Goal: Find specific page/section: Find specific page/section

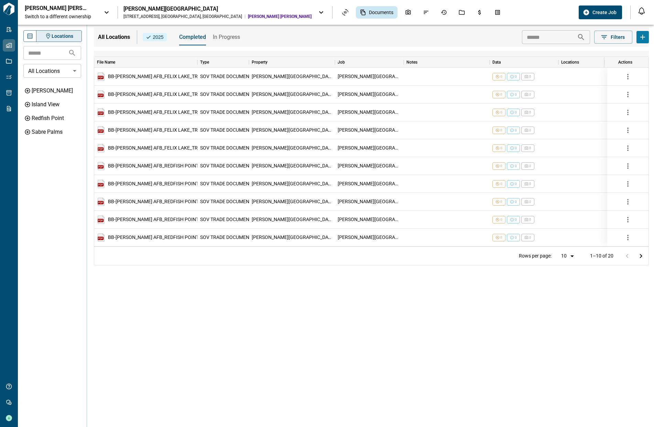
click at [125, 12] on div "[PERSON_NAME][GEOGRAPHIC_DATA]" at bounding box center [217, 8] width 188 height 7
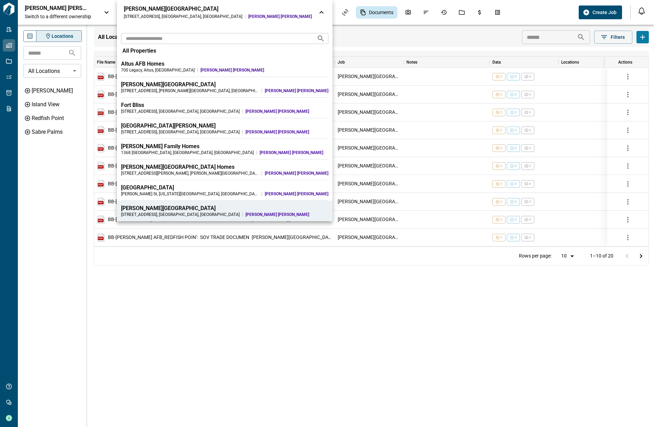
click at [129, 44] on input "text" at bounding box center [216, 38] width 190 height 13
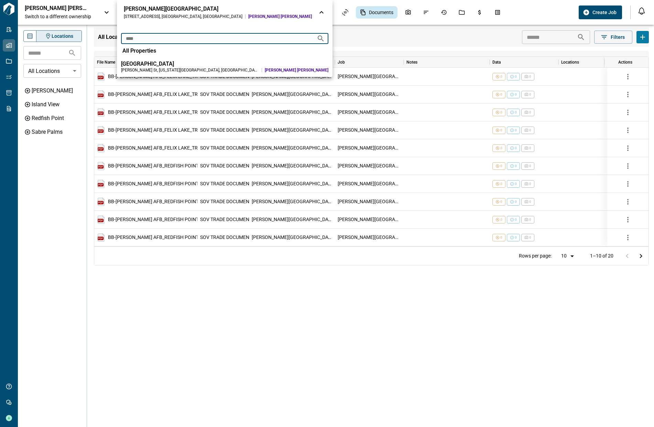
type input "****"
click at [128, 69] on div "[PERSON_NAME] St , [US_STATE][GEOGRAPHIC_DATA] , [GEOGRAPHIC_DATA]" at bounding box center [190, 69] width 138 height 5
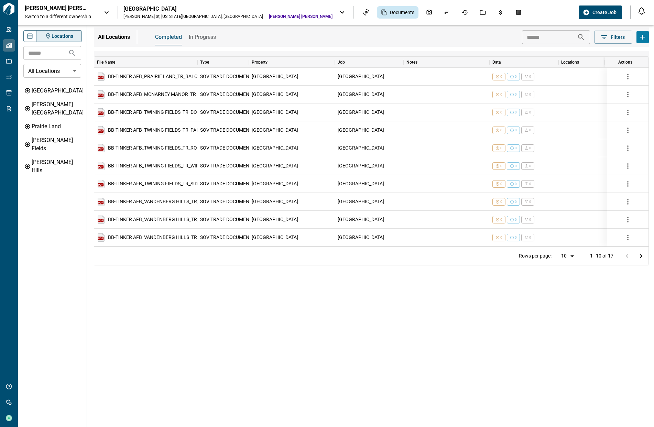
click at [65, 10] on p "[PERSON_NAME] [PERSON_NAME]" at bounding box center [56, 8] width 62 height 7
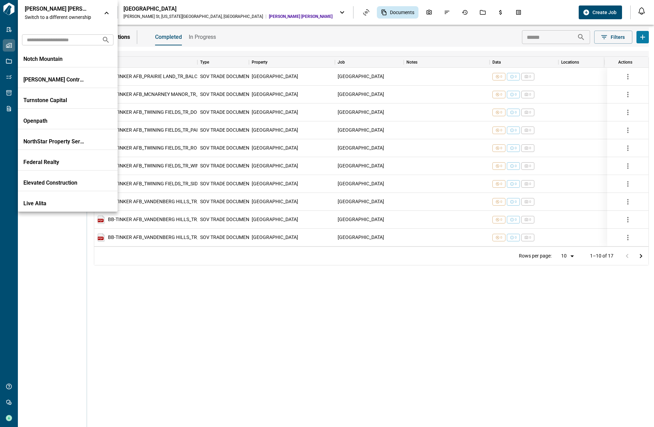
click at [65, 10] on p "[PERSON_NAME] [PERSON_NAME]" at bounding box center [56, 8] width 62 height 7
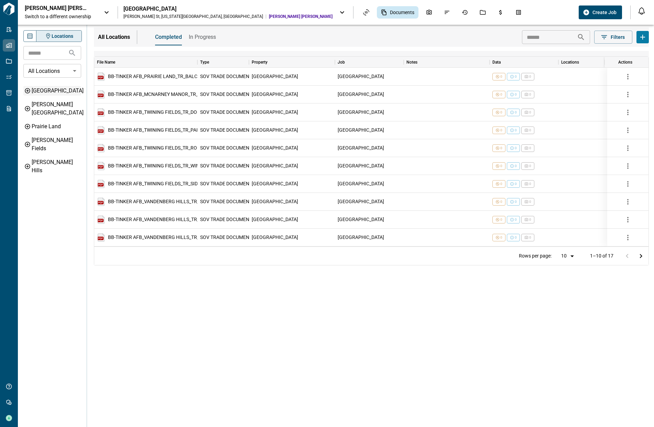
click at [28, 91] on icon at bounding box center [27, 91] width 6 height 6
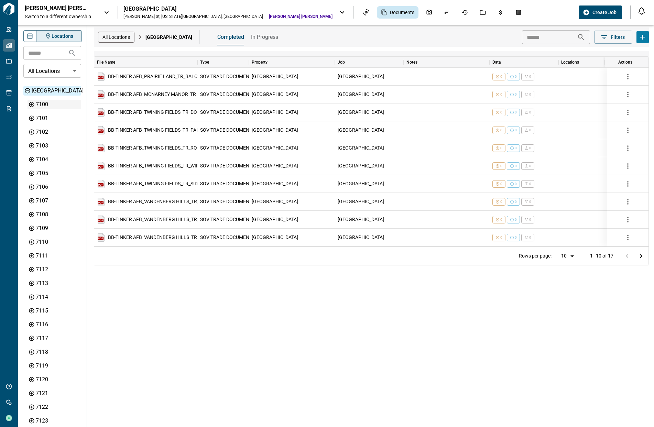
click at [31, 103] on icon at bounding box center [31, 104] width 5 height 5
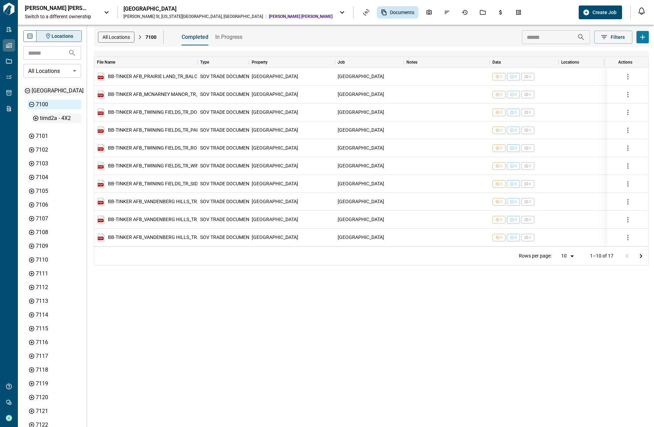
click at [36, 118] on icon at bounding box center [35, 118] width 5 height 5
click at [52, 130] on div "7100A" at bounding box center [62, 132] width 36 height 8
click at [363, 10] on icon "Asset View" at bounding box center [366, 12] width 6 height 6
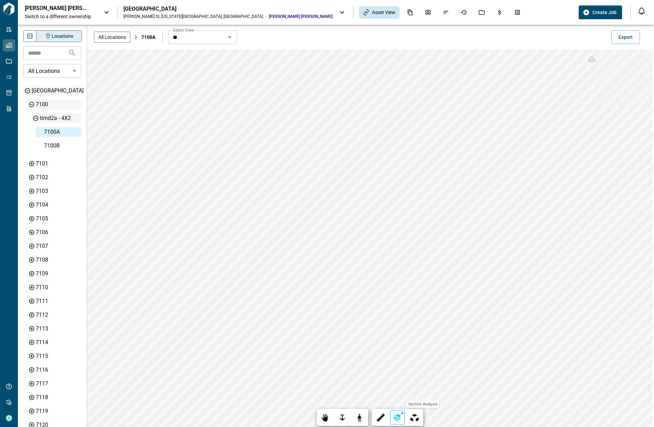
click at [401, 415] on div at bounding box center [397, 417] width 10 height 11
click at [373, 321] on div at bounding box center [327, 213] width 654 height 427
